Goal: Task Accomplishment & Management: Manage account settings

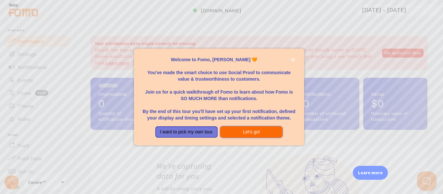
click at [232, 137] on button "Let's go!" at bounding box center [251, 133] width 62 height 12
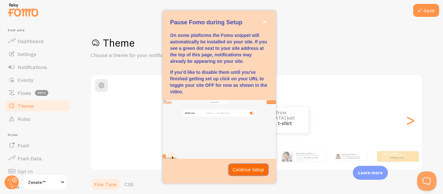
click at [244, 172] on p "Continue Setup" at bounding box center [249, 170] width 32 height 6
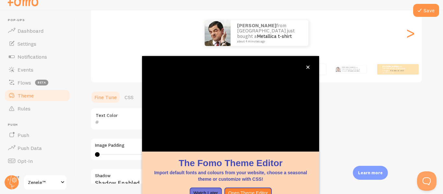
scroll to position [77, 0]
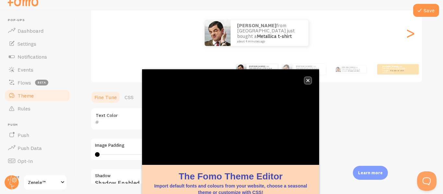
click at [308, 82] on icon "close," at bounding box center [308, 81] width 4 height 4
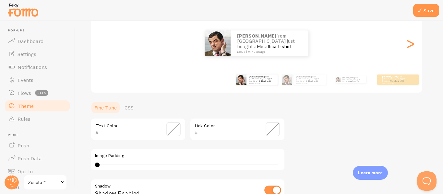
scroll to position [8, 0]
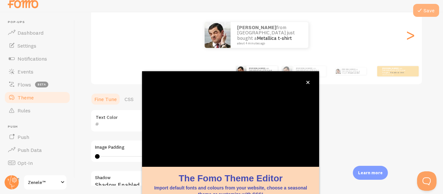
click at [423, 8] on icon at bounding box center [420, 10] width 8 height 8
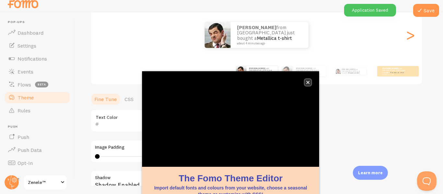
click at [309, 83] on icon "close," at bounding box center [308, 83] width 4 height 4
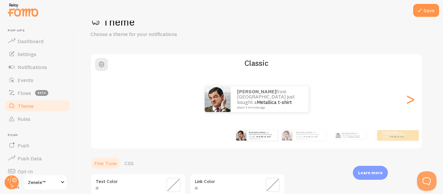
scroll to position [0, 0]
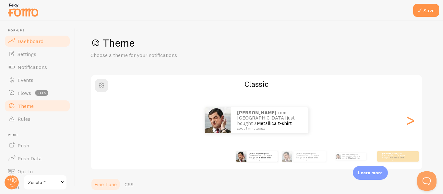
click at [25, 41] on span "Dashboard" at bounding box center [31, 41] width 26 height 6
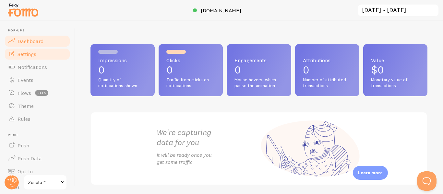
click at [27, 57] on link "Settings" at bounding box center [37, 54] width 67 height 13
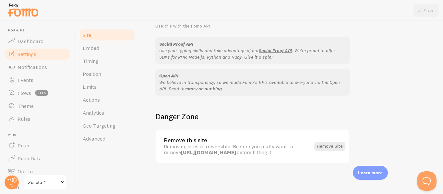
scroll to position [418, 0]
click at [28, 69] on span "Notifications" at bounding box center [33, 67] width 30 height 6
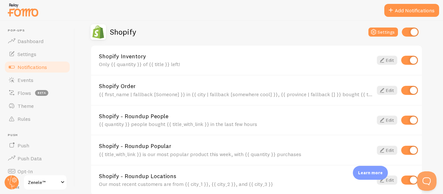
scroll to position [233, 0]
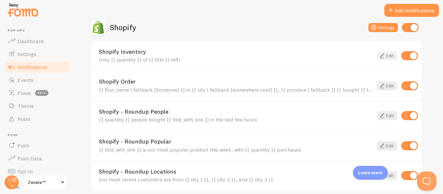
click at [391, 55] on link "Edit" at bounding box center [387, 55] width 20 height 9
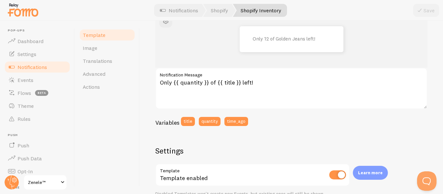
scroll to position [92, 0]
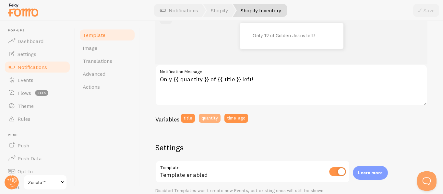
click at [205, 119] on button "quantity" at bounding box center [210, 118] width 22 height 9
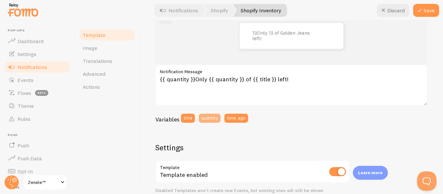
click at [205, 119] on button "quantity" at bounding box center [210, 118] width 22 height 9
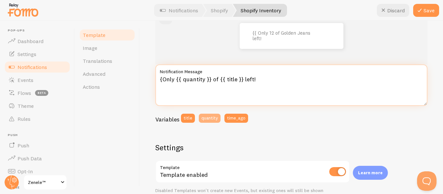
type textarea "Only {{ quantity }} of {{ title }} left!"
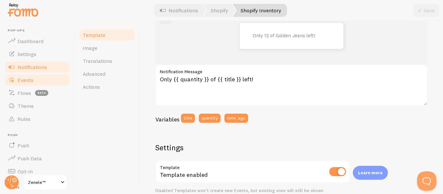
click at [25, 80] on span "Events" at bounding box center [26, 80] width 16 height 6
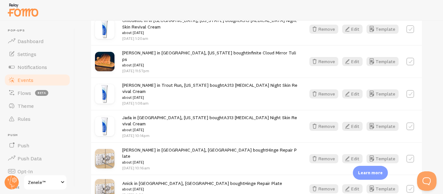
scroll to position [955, 0]
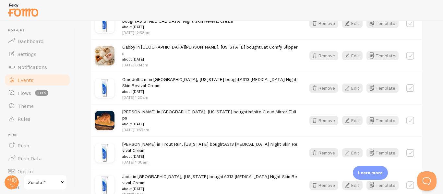
scroll to position [1048, 0]
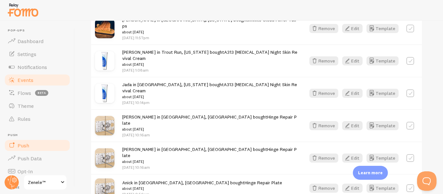
click at [23, 147] on span "Push" at bounding box center [24, 145] width 12 height 6
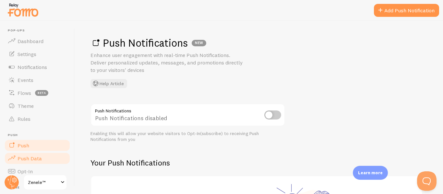
click at [24, 159] on span "Push Data" at bounding box center [30, 158] width 24 height 6
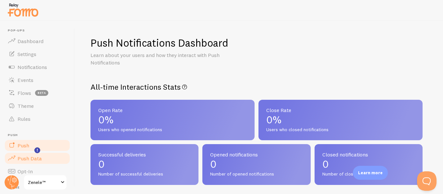
scroll to position [87, 0]
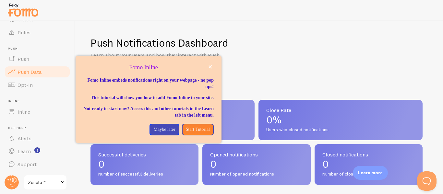
click at [30, 179] on span "Zenele™" at bounding box center [43, 183] width 31 height 8
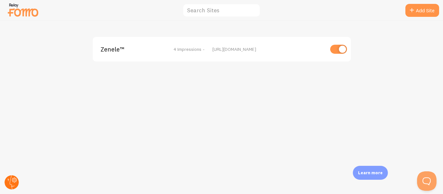
click at [11, 178] on icon at bounding box center [12, 183] width 5 height 14
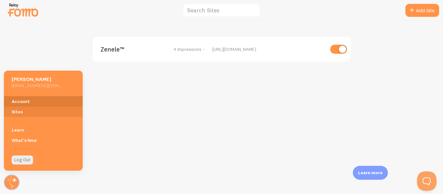
click at [18, 102] on link "Account" at bounding box center [43, 101] width 79 height 10
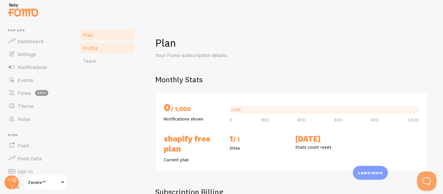
click at [98, 51] on link "Profile" at bounding box center [107, 48] width 57 height 13
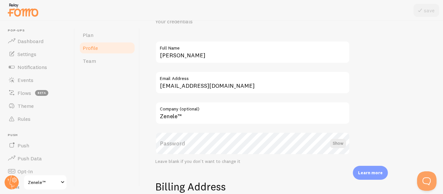
scroll to position [32, 0]
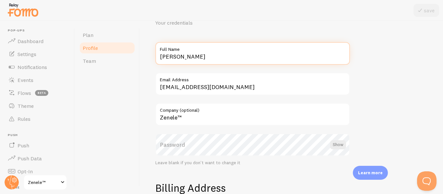
click at [209, 56] on input "[PERSON_NAME]" at bounding box center [252, 53] width 195 height 23
type input "Stephanie Twartz"
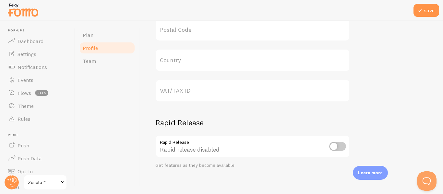
scroll to position [361, 0]
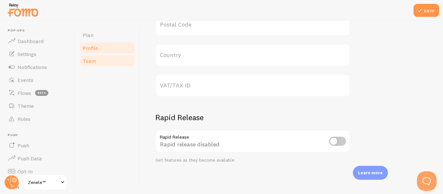
click at [88, 60] on span "Team" at bounding box center [89, 61] width 13 height 6
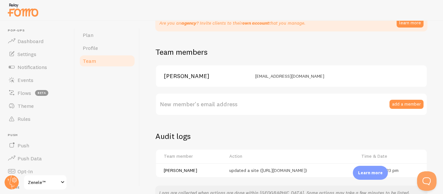
scroll to position [97, 0]
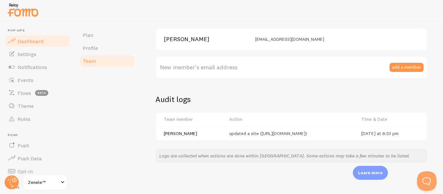
click at [27, 44] on link "Dashboard" at bounding box center [37, 41] width 67 height 13
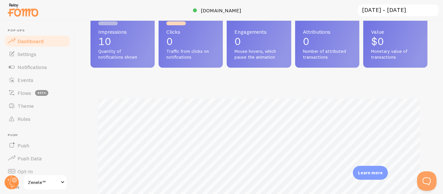
scroll to position [28, 0]
click at [22, 56] on span "Settings" at bounding box center [27, 54] width 19 height 6
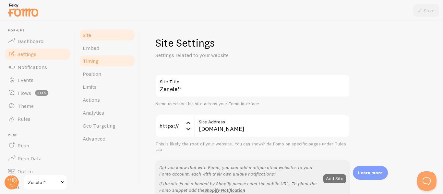
click at [91, 60] on span "Timing" at bounding box center [91, 61] width 16 height 6
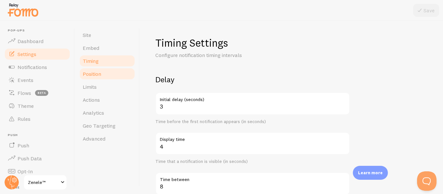
click at [94, 73] on span "Position" at bounding box center [92, 74] width 18 height 6
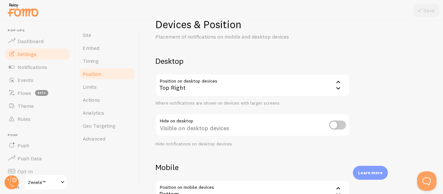
scroll to position [25, 0]
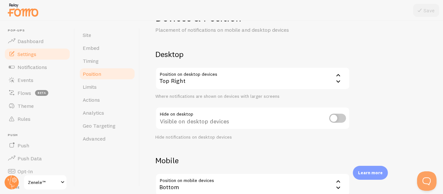
click at [338, 78] on icon at bounding box center [339, 75] width 8 height 8
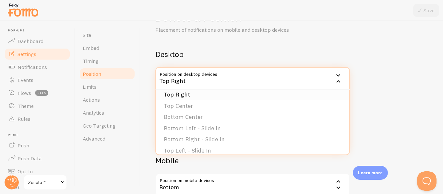
scroll to position [38, 0]
click at [179, 129] on li "Bottom Left - Slide In" at bounding box center [252, 128] width 193 height 11
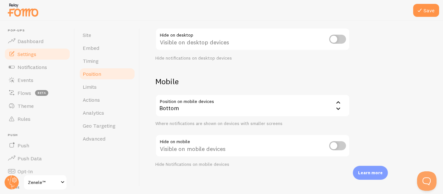
scroll to position [109, 0]
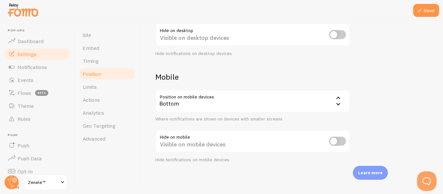
click at [339, 101] on icon at bounding box center [339, 98] width 8 height 8
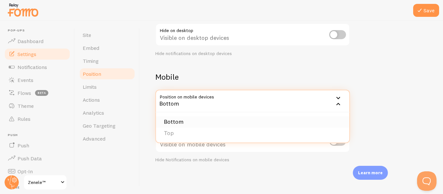
click at [177, 123] on li "Bottom" at bounding box center [252, 121] width 193 height 11
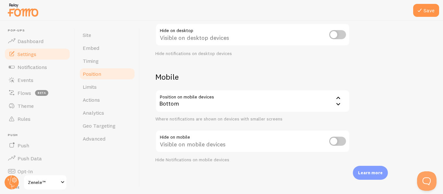
click at [344, 141] on input "checkbox" at bounding box center [337, 141] width 17 height 9
click at [337, 141] on input "checkbox" at bounding box center [337, 141] width 17 height 9
checkbox input "false"
click at [425, 13] on button "Save" at bounding box center [426, 10] width 26 height 13
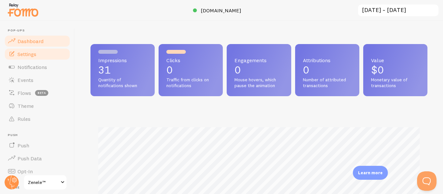
click at [20, 55] on span "Settings" at bounding box center [27, 54] width 19 height 6
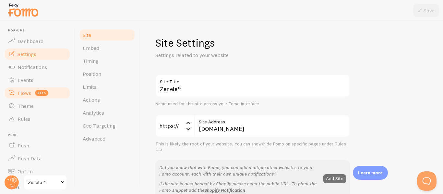
click at [25, 91] on span "Flows" at bounding box center [25, 93] width 14 height 6
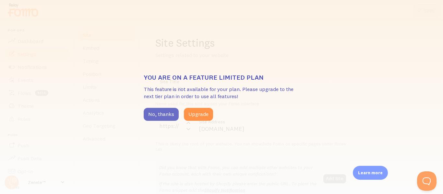
click at [160, 113] on button "No, thanks" at bounding box center [161, 114] width 35 height 13
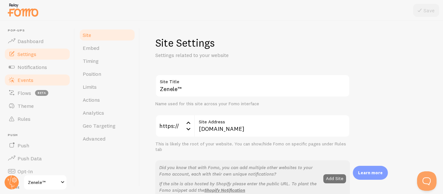
click at [18, 78] on span "Events" at bounding box center [26, 80] width 16 height 6
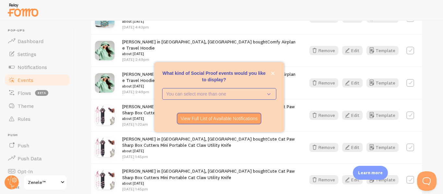
scroll to position [224, 0]
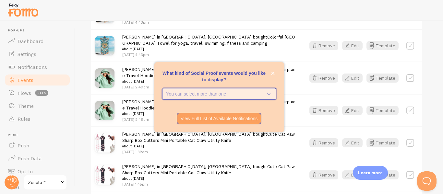
click at [271, 93] on icon "What kind of Social Proof events would you like to display?" at bounding box center [267, 94] width 9 height 7
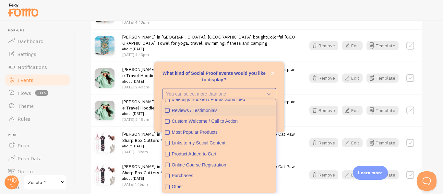
scroll to position [0, 0]
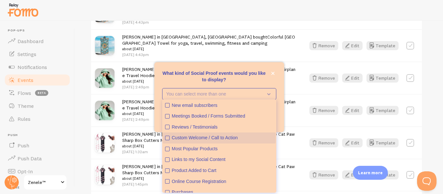
click at [170, 138] on button "Custom Welcome / Call to Action" at bounding box center [219, 138] width 113 height 11
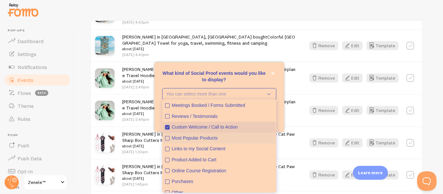
scroll to position [17, 0]
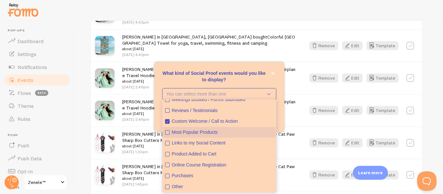
click at [169, 133] on icon "Most Popular Products" at bounding box center [167, 133] width 4 height 4
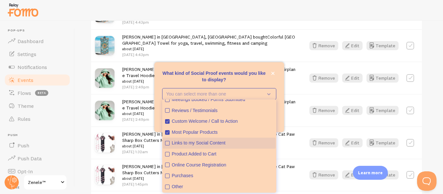
click at [168, 142] on icon "Links to my Social Content" at bounding box center [167, 143] width 4 height 4
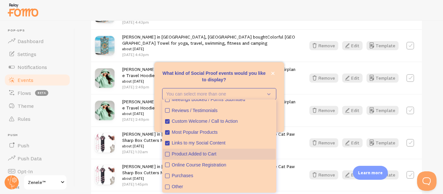
click at [168, 156] on icon "Product Added to Cart" at bounding box center [167, 154] width 4 height 4
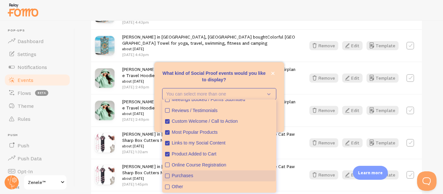
click at [169, 176] on icon "Purchases" at bounding box center [167, 176] width 4 height 4
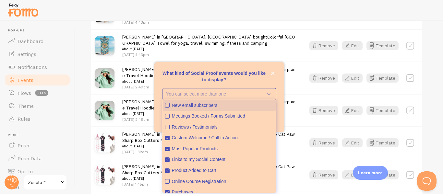
click at [167, 105] on icon "New email subscribers" at bounding box center [167, 105] width 4 height 4
click at [255, 68] on div "What kind of Social Proof events would you like to display?" at bounding box center [219, 66] width 130 height 8
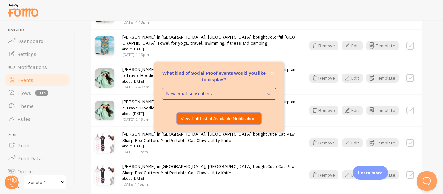
click at [219, 118] on p "View Full List of Available Notifications" at bounding box center [219, 119] width 77 height 6
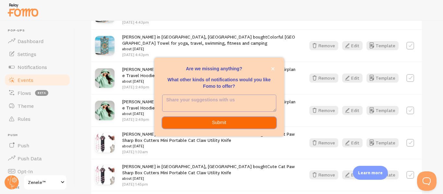
click at [223, 123] on button "Submit" at bounding box center [219, 123] width 114 height 12
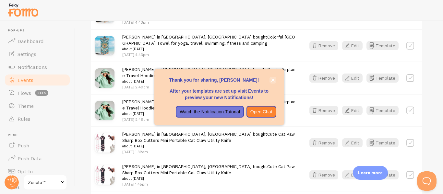
click at [273, 80] on div "[PERSON_NAME] in [GEOGRAPHIC_DATA], [GEOGRAPHIC_DATA] bought Comfy Airplane Tra…" at bounding box center [210, 78] width 176 height 24
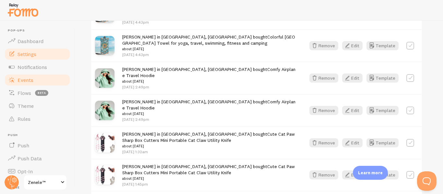
click at [33, 53] on span "Settings" at bounding box center [27, 54] width 19 height 6
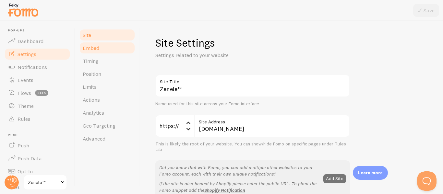
click at [88, 47] on span "Embed" at bounding box center [91, 48] width 17 height 6
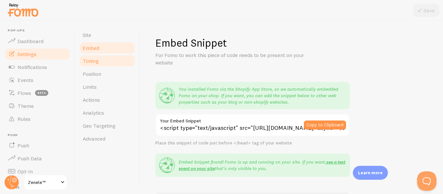
click at [89, 60] on span "Timing" at bounding box center [91, 61] width 16 height 6
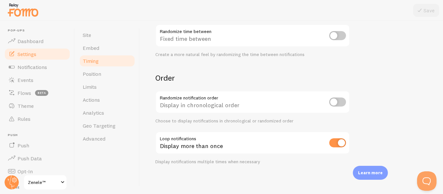
scroll to position [190, 0]
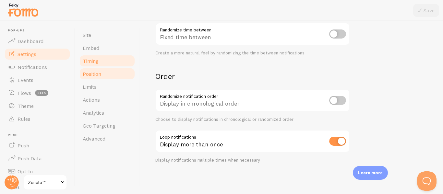
click at [100, 73] on span "Position" at bounding box center [92, 74] width 18 height 6
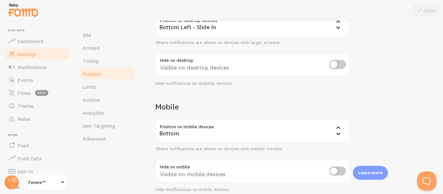
scroll to position [109, 0]
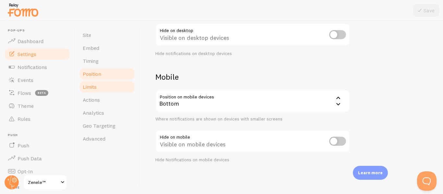
click at [94, 86] on span "Limits" at bounding box center [90, 87] width 14 height 6
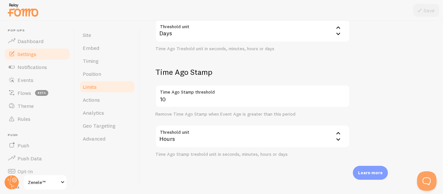
scroll to position [226, 0]
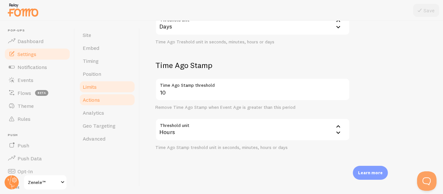
click at [95, 99] on span "Actions" at bounding box center [91, 100] width 17 height 6
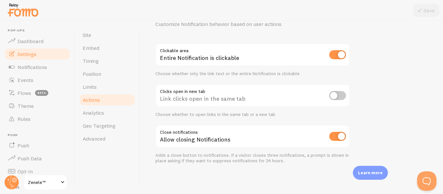
scroll to position [32, 0]
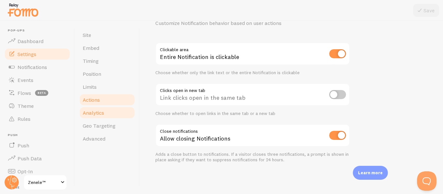
click at [96, 116] on span "Analytics" at bounding box center [93, 113] width 21 height 6
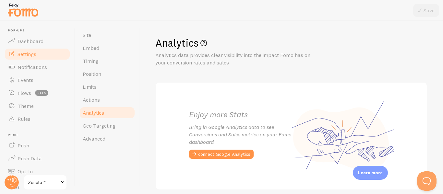
scroll to position [27, 0]
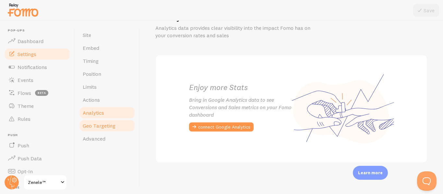
click at [98, 129] on link "Geo Targeting" at bounding box center [107, 125] width 57 height 13
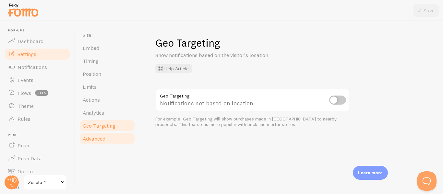
click at [107, 140] on link "Advanced" at bounding box center [107, 138] width 57 height 13
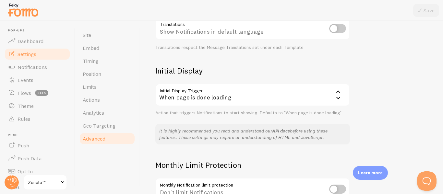
scroll to position [182, 0]
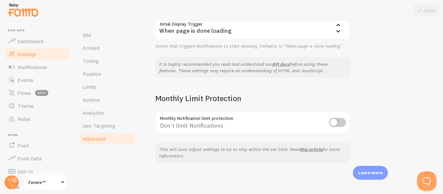
click at [339, 121] on input "checkbox" at bounding box center [337, 122] width 17 height 9
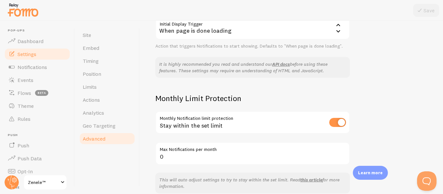
click at [335, 123] on input "checkbox" at bounding box center [337, 122] width 17 height 9
checkbox input "false"
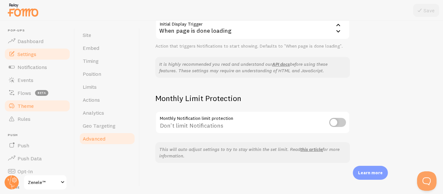
click at [27, 106] on span "Theme" at bounding box center [26, 106] width 16 height 6
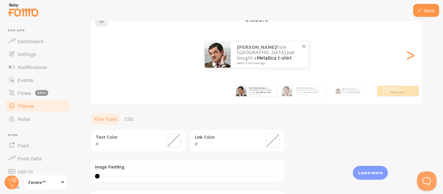
scroll to position [66, 0]
click at [130, 117] on link "CSS" at bounding box center [129, 118] width 17 height 13
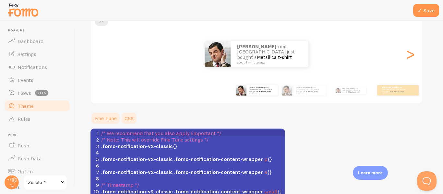
click at [104, 119] on link "Fine Tune" at bounding box center [106, 118] width 30 height 13
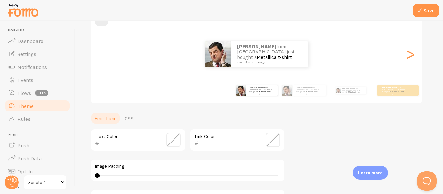
scroll to position [91, 0]
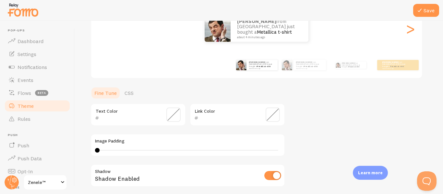
click at [172, 113] on span at bounding box center [173, 115] width 14 height 14
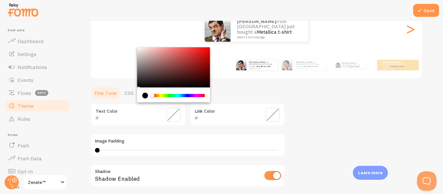
click at [195, 96] on div "Chrome color picker" at bounding box center [179, 95] width 52 height 3
type input "000000"
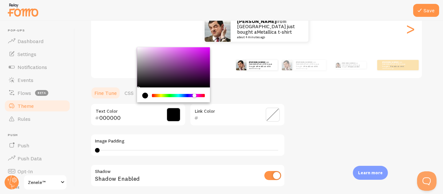
click at [345, 118] on div "Theme Choose a theme for your notifications Classic [PERSON_NAME] from [GEOGRAP…" at bounding box center [259, 99] width 337 height 308
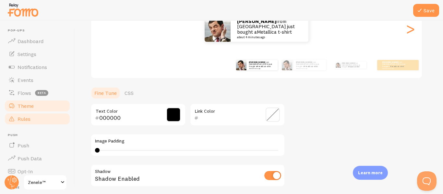
click at [23, 122] on span "Rules" at bounding box center [24, 119] width 13 height 6
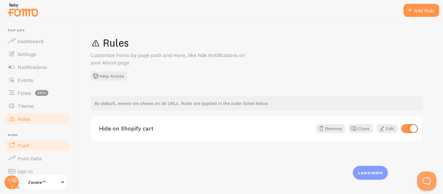
click at [30, 149] on link "Push" at bounding box center [37, 145] width 67 height 13
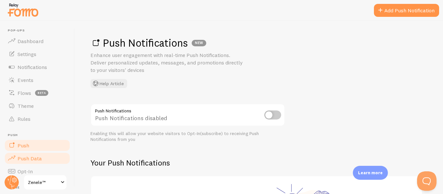
click at [31, 156] on span "Push Data" at bounding box center [30, 158] width 24 height 6
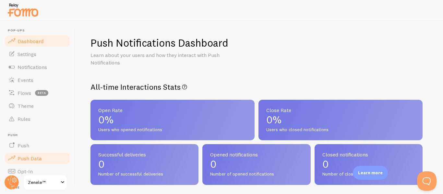
click at [26, 37] on link "Dashboard" at bounding box center [37, 41] width 67 height 13
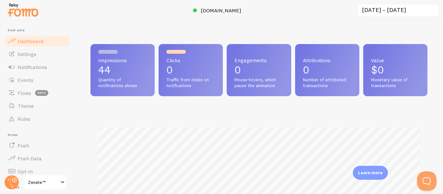
click at [34, 41] on span "Dashboard" at bounding box center [31, 41] width 26 height 6
click at [40, 69] on span "Notifications" at bounding box center [33, 67] width 30 height 6
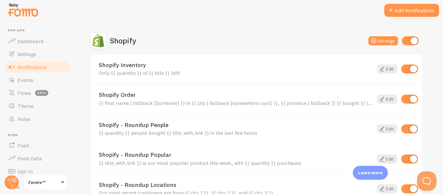
scroll to position [221, 0]
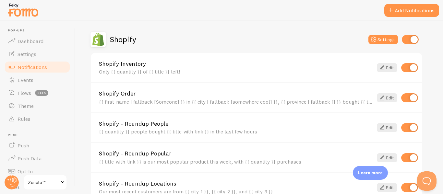
click at [405, 70] on input "checkbox" at bounding box center [409, 67] width 17 height 9
checkbox input "false"
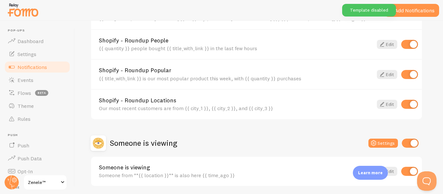
scroll to position [328, 0]
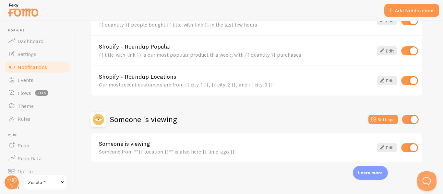
click at [127, 21] on div "Shopify - Roundup People {{ quantity }} people bought {{ title_with_link }} in …" at bounding box center [236, 21] width 274 height 14
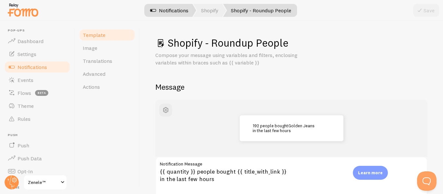
click at [176, 12] on link "Notifications" at bounding box center [169, 10] width 54 height 13
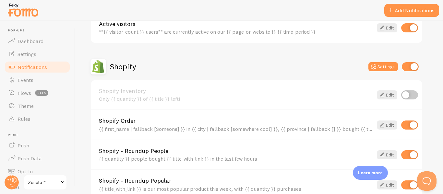
scroll to position [205, 0]
